Goal: Task Accomplishment & Management: Use online tool/utility

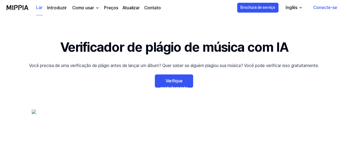
click at [185, 78] on link "Verifique gratuitamente" at bounding box center [174, 80] width 38 height 13
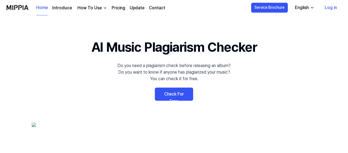
click at [184, 94] on link "Check For Free" at bounding box center [174, 93] width 38 height 13
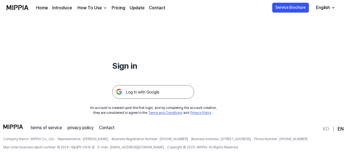
scroll to position [52, 0]
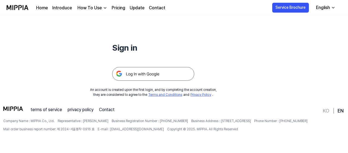
click at [168, 77] on img at bounding box center [153, 74] width 82 height 14
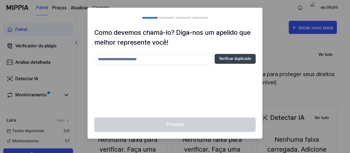
click at [208, 41] on h1 "Como devemos chamá-lo? Diga-nos um apelido que melhor represente você!" at bounding box center [174, 38] width 161 height 20
click at [150, 58] on input "text" at bounding box center [153, 59] width 118 height 11
type input "*"
type input "****"
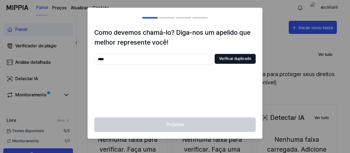
click at [226, 60] on font "Verificar duplicado" at bounding box center [235, 58] width 32 height 4
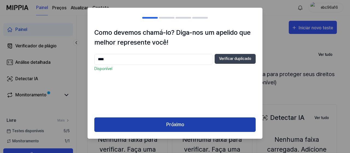
click at [188, 122] on button "Próximo" at bounding box center [174, 124] width 161 height 14
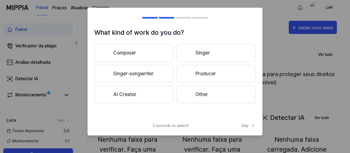
click at [235, 46] on button "Singer" at bounding box center [216, 52] width 79 height 17
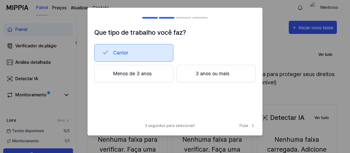
click at [135, 70] on font "Menos de 3 anos" at bounding box center [132, 73] width 39 height 7
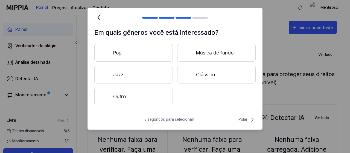
click at [132, 93] on button "Outro" at bounding box center [133, 96] width 78 height 17
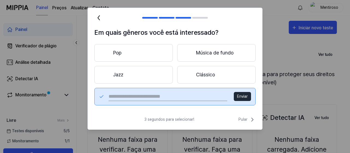
click at [132, 93] on input "text" at bounding box center [168, 96] width 119 height 9
type input "*******"
click at [252, 90] on div "******* Enviar" at bounding box center [174, 96] width 161 height 17
click at [250, 93] on button "Enviar" at bounding box center [242, 96] width 17 height 9
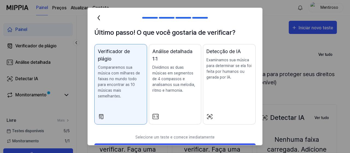
click at [139, 27] on h2 at bounding box center [175, 18] width 174 height 20
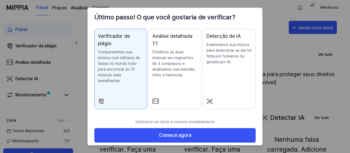
scroll to position [19, 0]
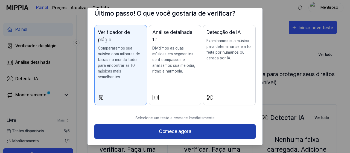
click at [173, 129] on font "Comece agora" at bounding box center [175, 131] width 33 height 6
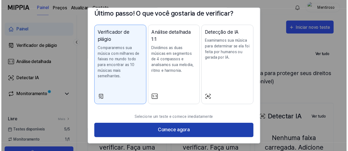
scroll to position [0, 0]
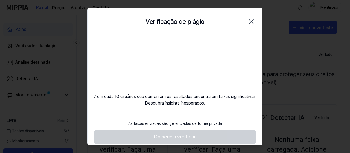
click at [195, 45] on video at bounding box center [175, 61] width 52 height 52
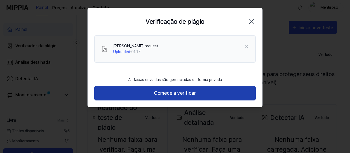
click at [195, 94] on font "Comece a verificar" at bounding box center [175, 93] width 42 height 6
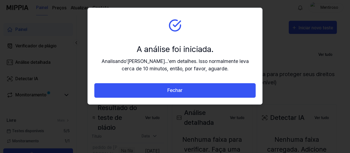
drag, startPoint x: 236, startPoint y: 46, endPoint x: 214, endPoint y: 38, distance: 23.2
click at [214, 38] on section "A análise foi iniciada. Analisando ' ricardo re... ' em detalhes. Isso normalme…" at bounding box center [175, 45] width 174 height 75
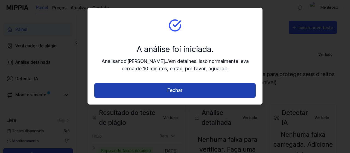
click at [210, 85] on button "Fechar" at bounding box center [174, 90] width 161 height 14
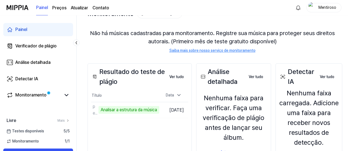
scroll to position [55, 0]
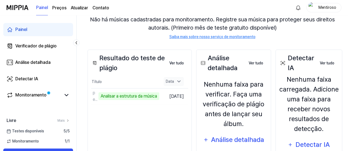
click at [182, 81] on icon at bounding box center [178, 80] width 5 height 5
click at [180, 81] on icon at bounding box center [178, 81] width 3 height 1
click at [140, 109] on div "Resultado do teste de plágio Ver tudo Resultado do teste de plágio Título Data …" at bounding box center [139, 108] width 104 height 119
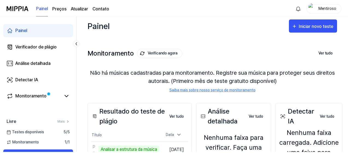
scroll to position [0, 0]
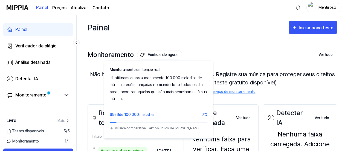
click at [145, 56] on button "Verificando agora" at bounding box center [159, 54] width 45 height 9
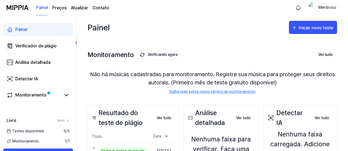
click at [153, 55] on font "Verificando agora" at bounding box center [163, 54] width 30 height 4
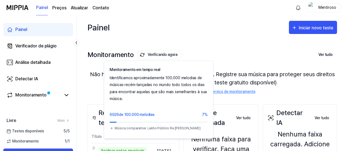
click at [204, 45] on div "Monitoramento Verificando agora Monitoramento em tempo real Identificamos aprox…" at bounding box center [211, 66] width 249 height 54
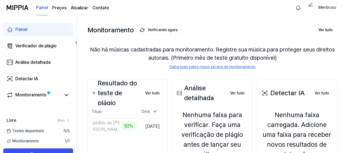
scroll to position [27, 0]
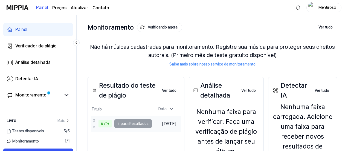
click at [124, 122] on td "pedido de Ricardo 97% Ir para Resultados" at bounding box center [121, 124] width 61 height 16
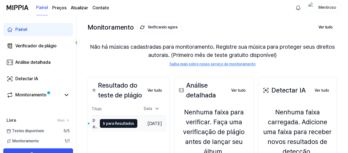
click at [118, 126] on font "Ir para Resultados" at bounding box center [118, 123] width 31 height 6
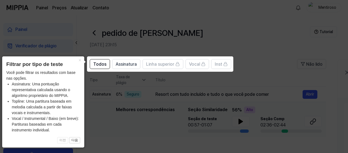
click at [261, 78] on icon at bounding box center [175, 76] width 350 height 153
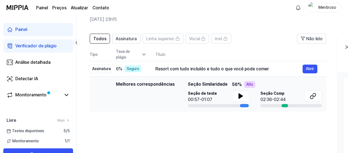
scroll to position [27, 0]
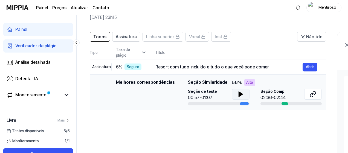
click at [240, 96] on icon at bounding box center [240, 94] width 7 height 7
click at [237, 98] on button at bounding box center [240, 94] width 17 height 11
click at [311, 92] on icon at bounding box center [312, 94] width 7 height 7
click at [236, 97] on button at bounding box center [240, 94] width 17 height 11
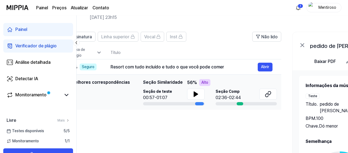
scroll to position [0, 15]
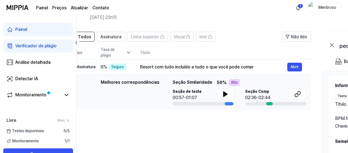
drag, startPoint x: 245, startPoint y: 103, endPoint x: 230, endPoint y: 112, distance: 17.9
click at [230, 112] on div "Todos Assinatura Linha superior Vocal Inst Não lido Todos Assinatura Linha supe…" at bounding box center [192, 135] width 236 height 206
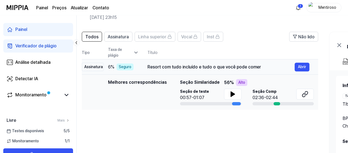
scroll to position [0, 8]
drag, startPoint x: 225, startPoint y: 71, endPoint x: 229, endPoint y: 71, distance: 3.9
click at [229, 71] on td "Resort com tudo incluído e tudo o que você pode comer Abrir" at bounding box center [228, 66] width 179 height 15
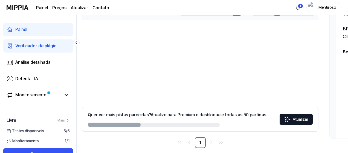
scroll to position [123, 0]
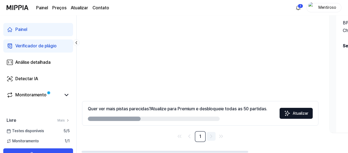
click at [211, 136] on icon "Ir para a próxima página" at bounding box center [211, 136] width 7 height 7
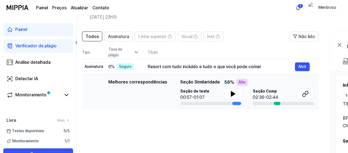
scroll to position [27, 0]
click at [303, 68] on font "Abrir" at bounding box center [302, 67] width 8 height 4
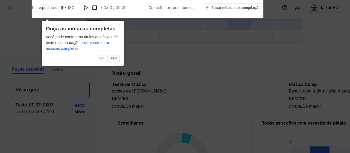
click at [194, 28] on icon at bounding box center [175, 75] width 350 height 156
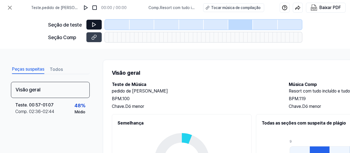
click at [99, 23] on button at bounding box center [93, 25] width 15 height 10
click at [96, 26] on icon at bounding box center [93, 24] width 5 height 5
click at [81, 5] on button at bounding box center [85, 7] width 9 height 9
click at [86, 7] on img at bounding box center [86, 7] width 5 height 5
click at [89, 33] on button at bounding box center [93, 37] width 15 height 10
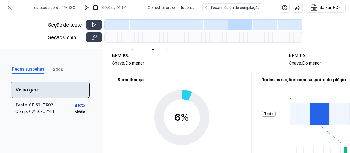
scroll to position [31, 0]
